Goal: Find specific page/section: Find specific page/section

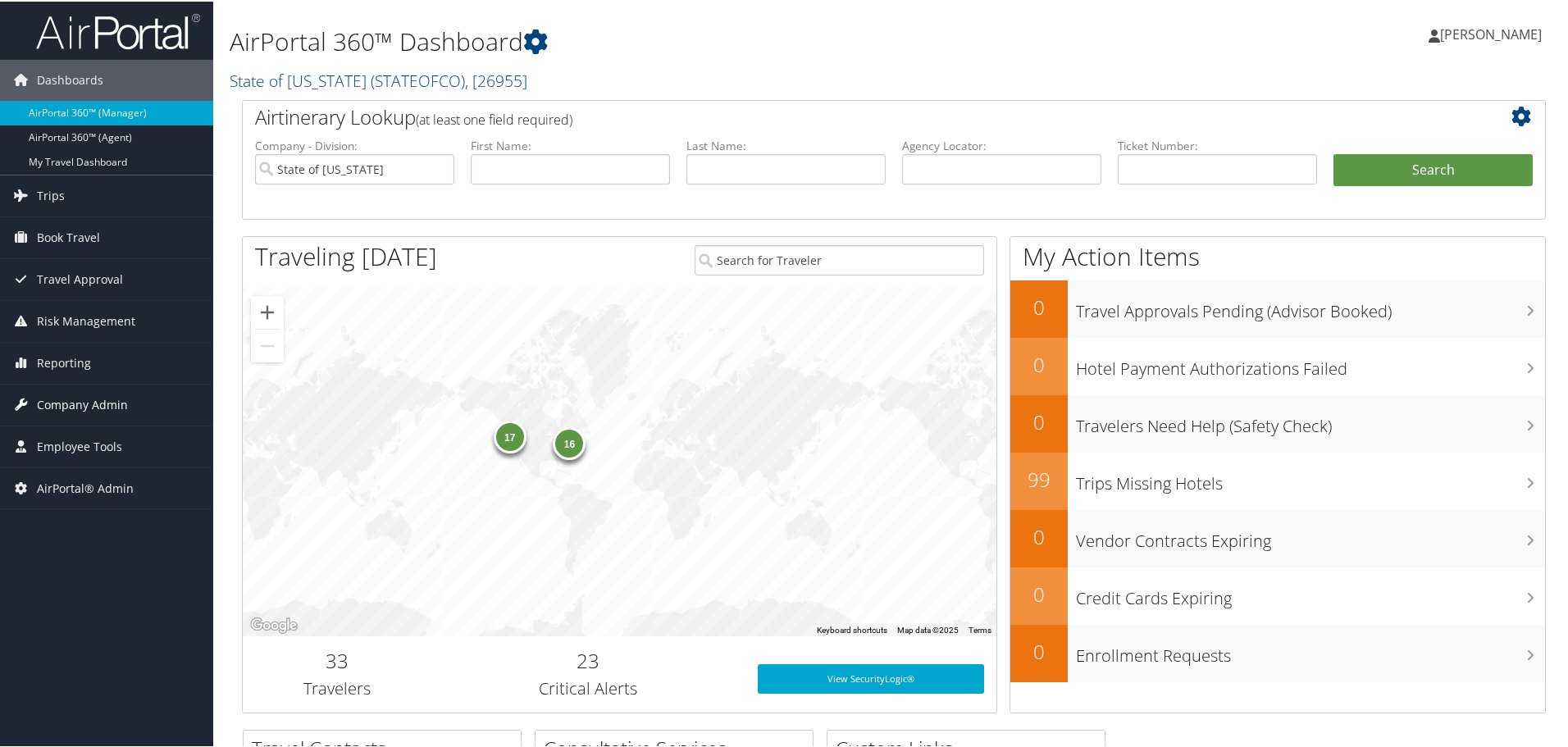
click at [97, 397] on span "Company Admin" at bounding box center [82, 403] width 91 height 41
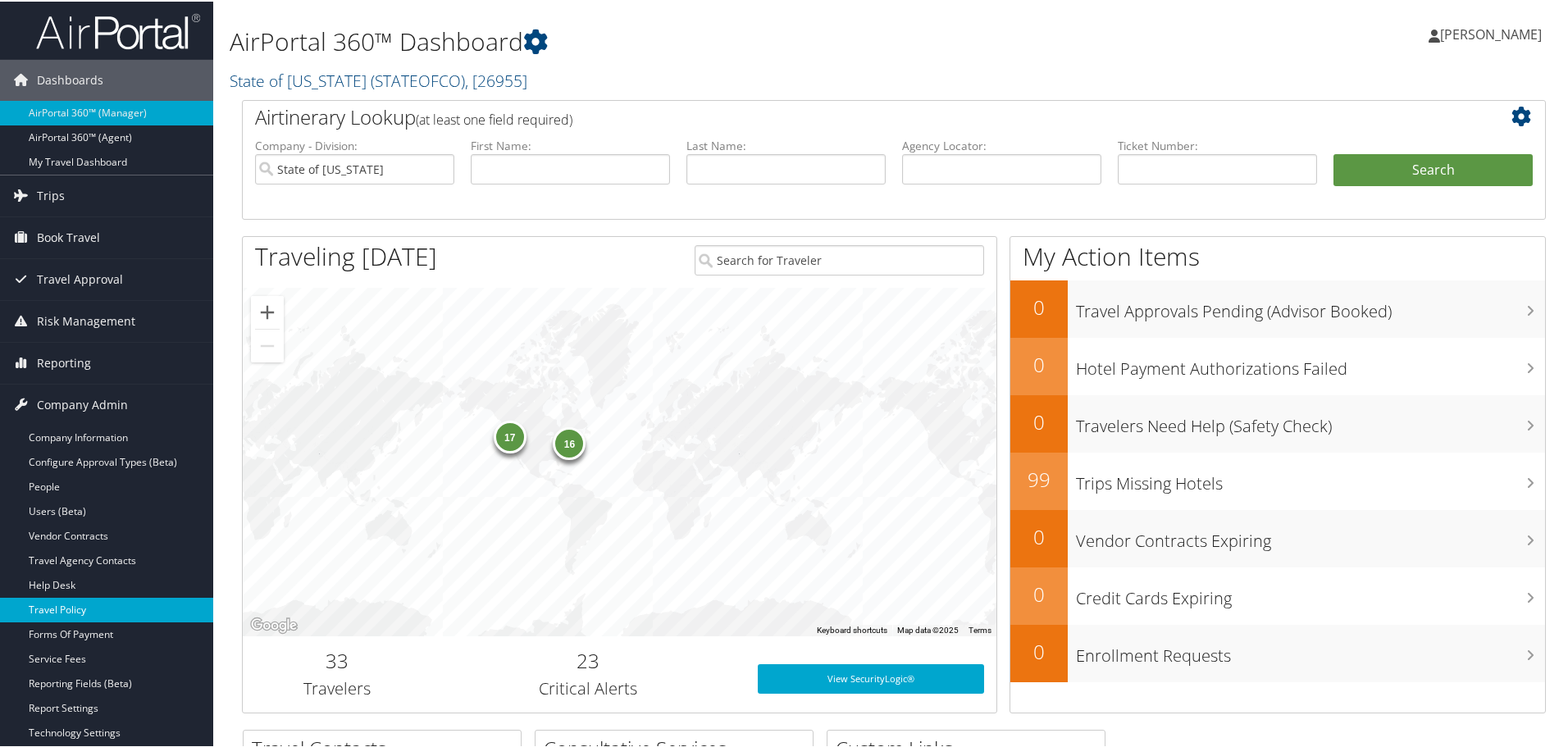
click at [86, 607] on link "Travel Policy" at bounding box center [106, 608] width 213 height 25
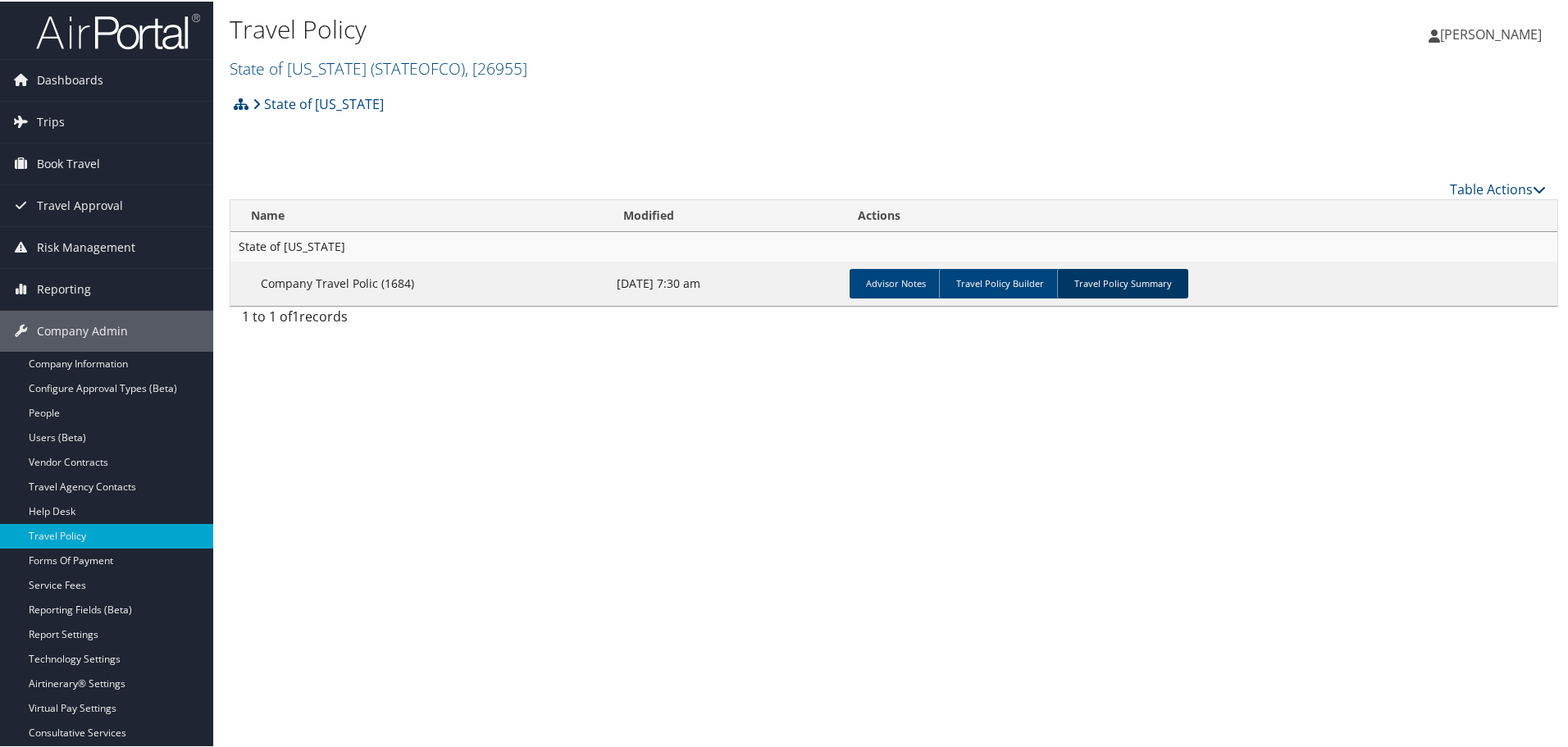
click at [1068, 275] on link "Travel Policy Summary" at bounding box center [1122, 282] width 131 height 30
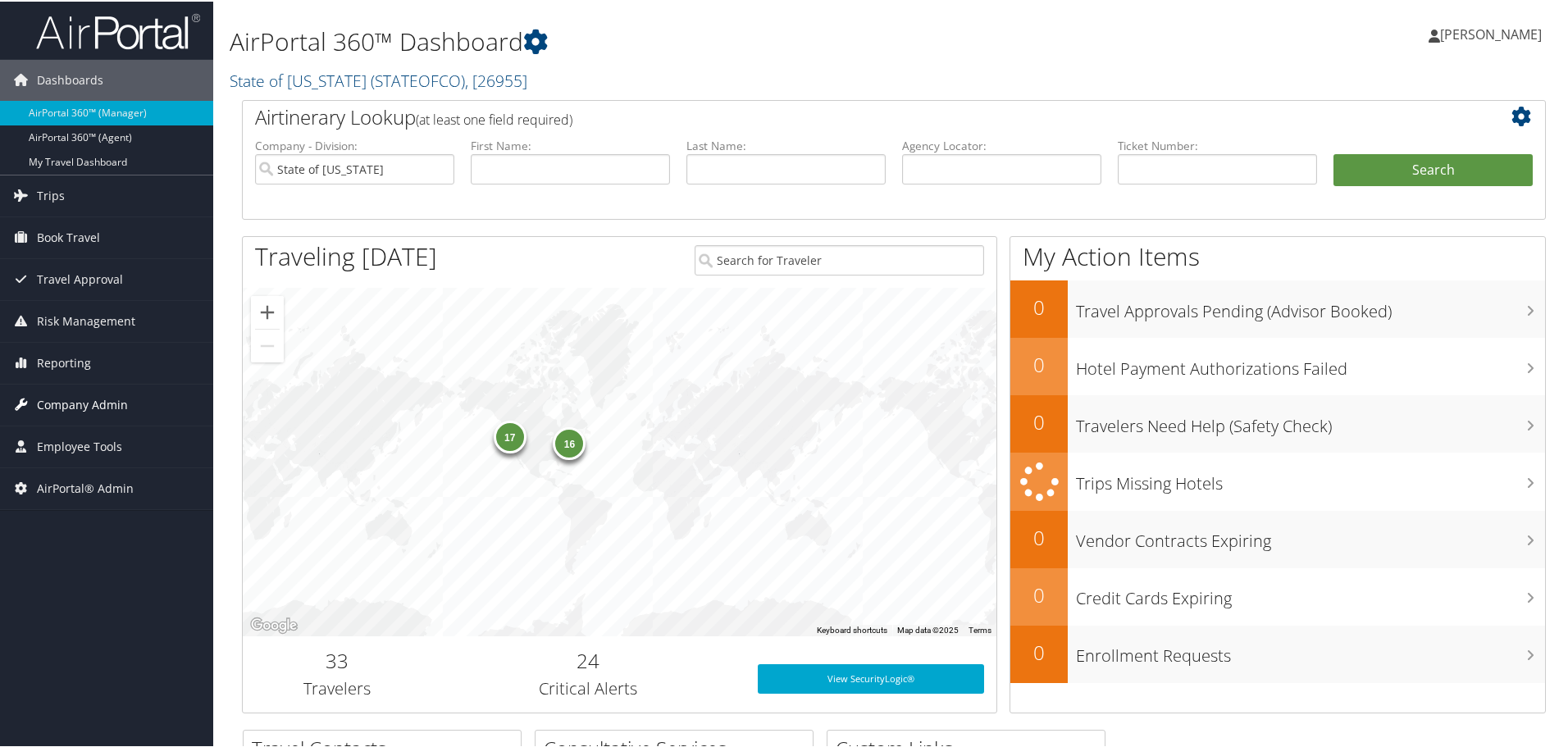
click at [67, 401] on span "Company Admin" at bounding box center [82, 403] width 91 height 41
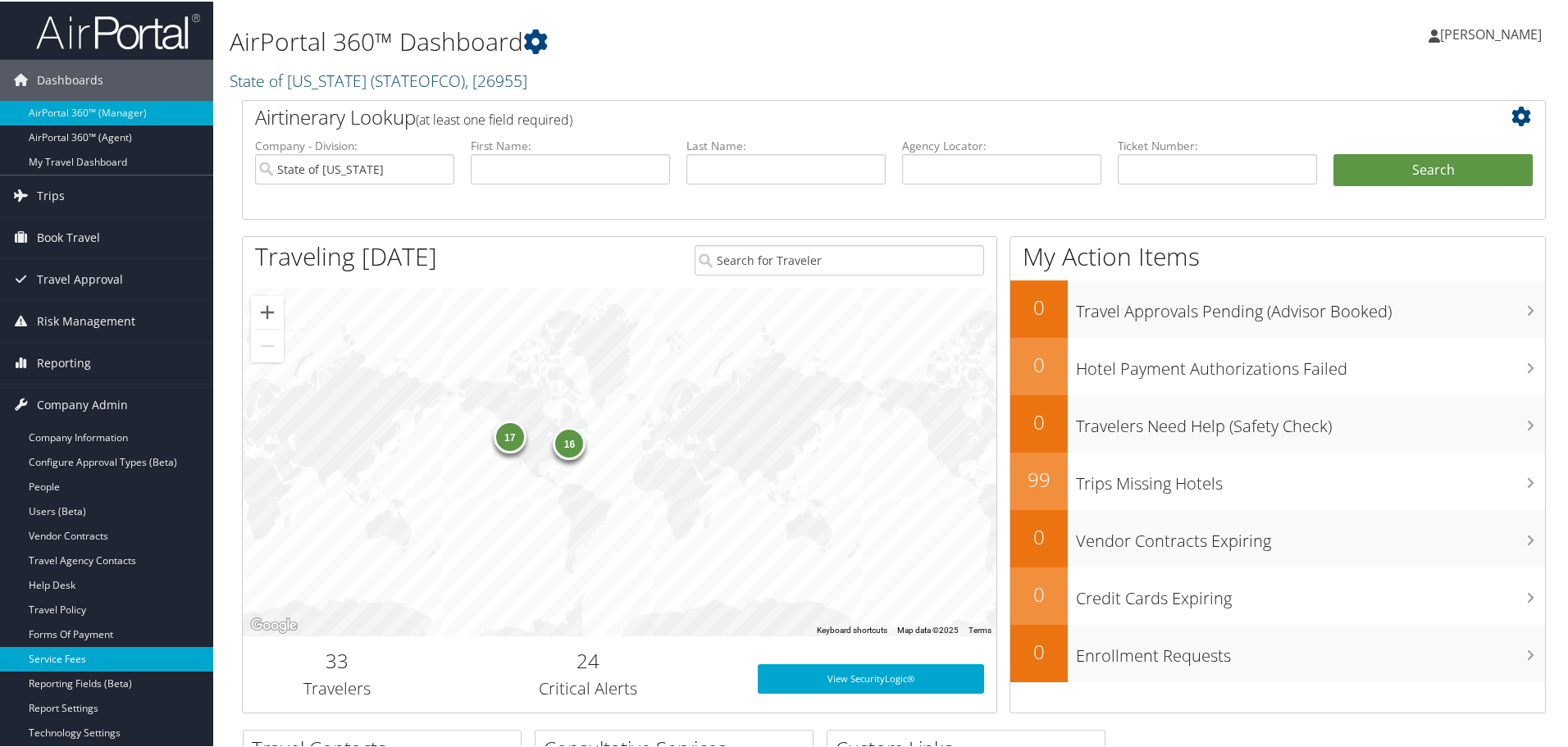
click at [67, 653] on link "Service Fees" at bounding box center [106, 658] width 213 height 25
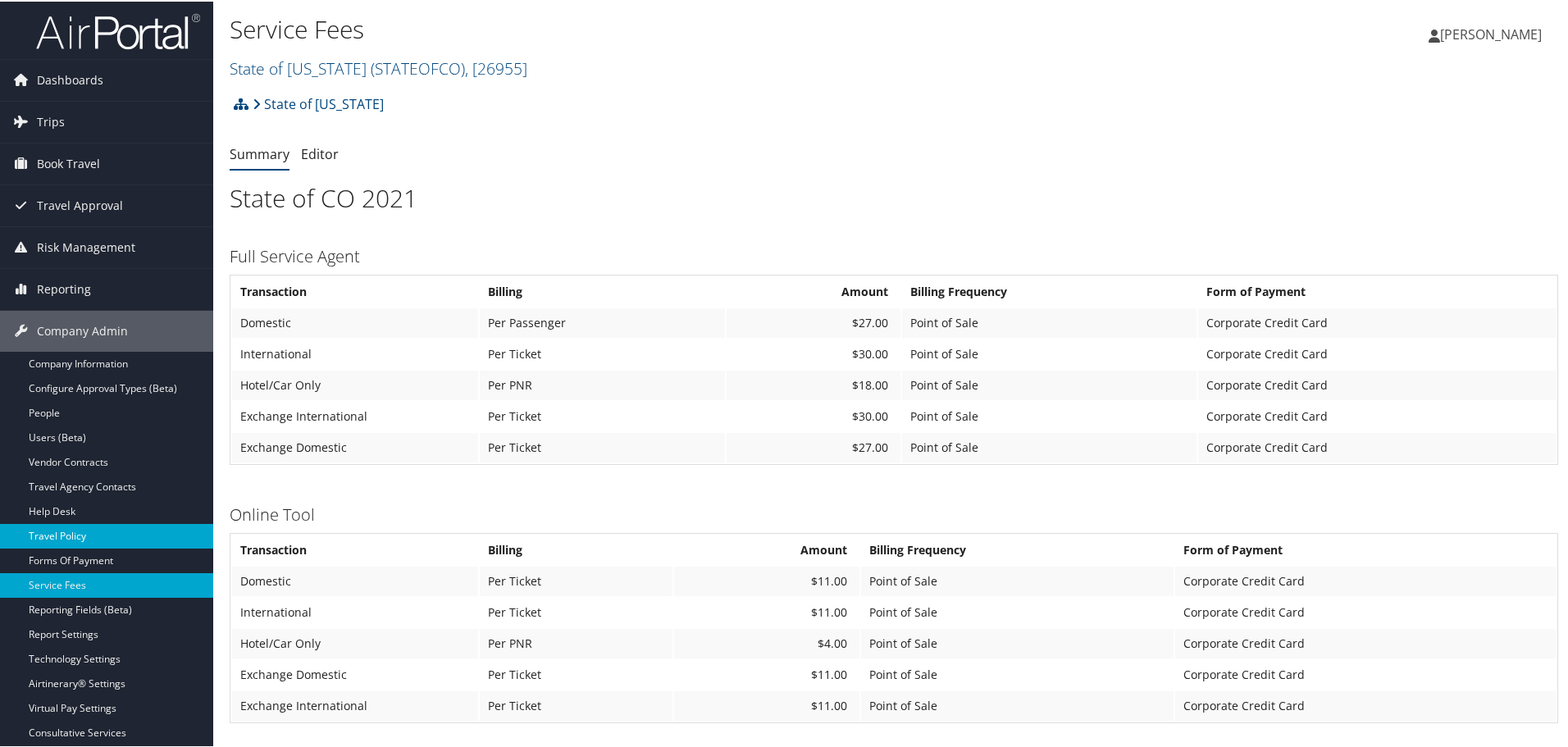
click at [77, 530] on link "Travel Policy" at bounding box center [106, 535] width 213 height 25
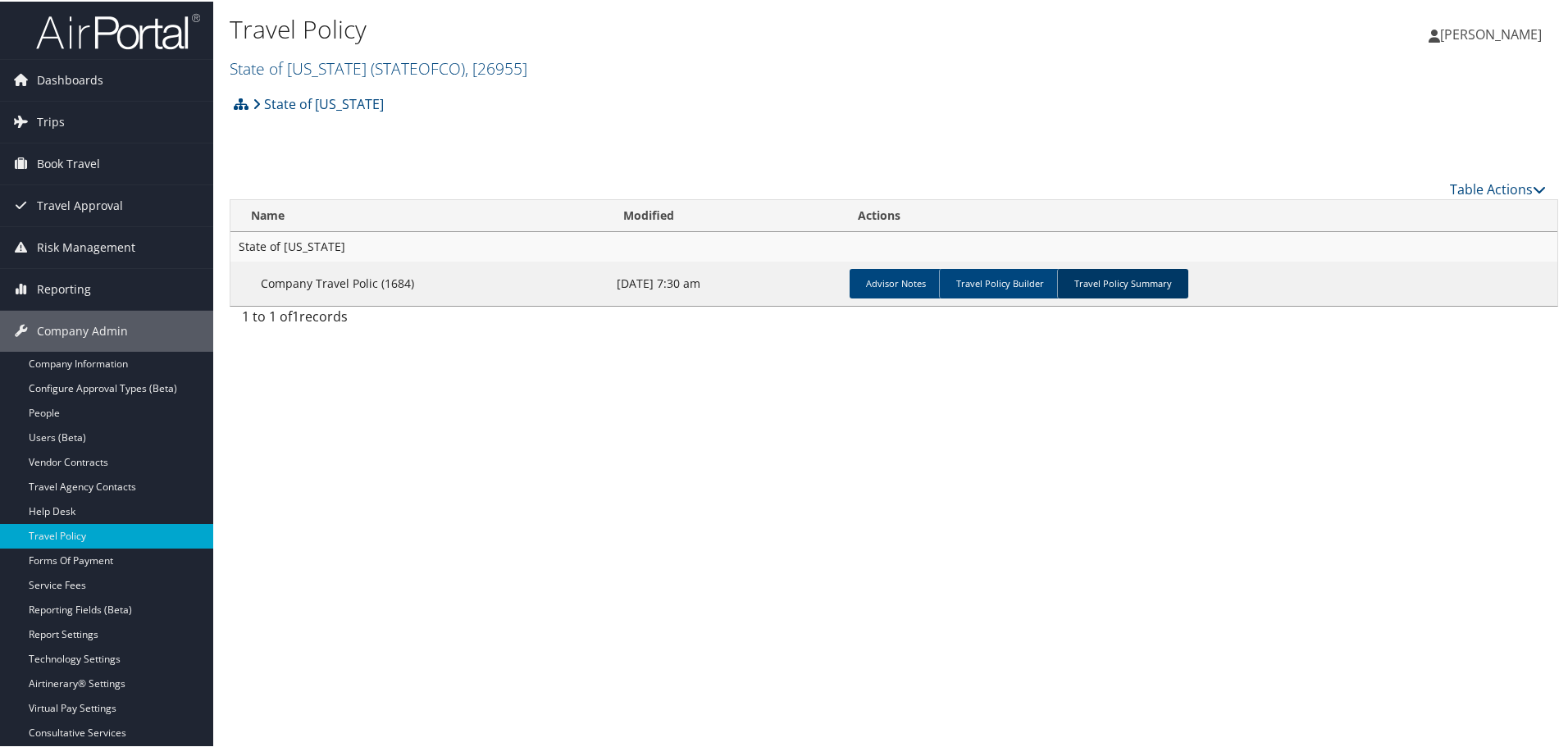
click at [1097, 288] on link "Travel Policy Summary" at bounding box center [1122, 282] width 131 height 30
